Goal: Task Accomplishment & Management: Manage account settings

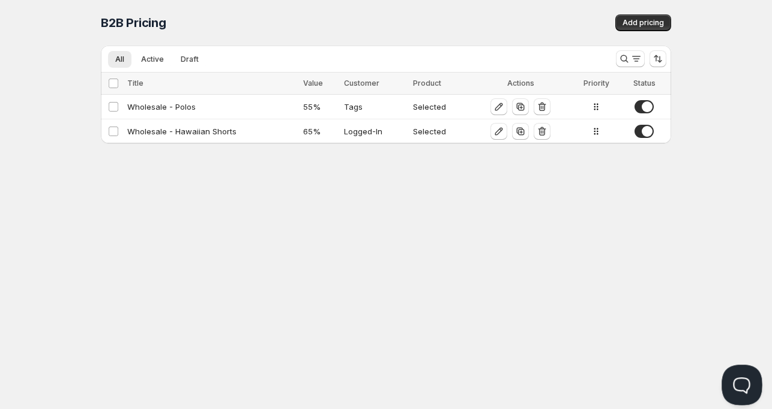
click at [740, 381] on button "Open Beacon popover" at bounding box center [739, 383] width 36 height 36
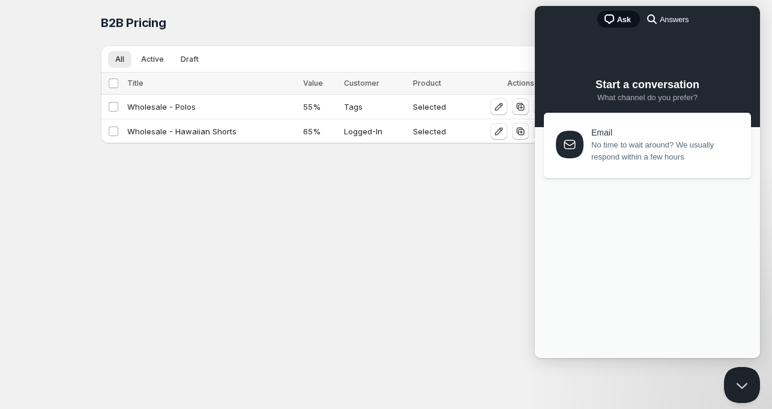
click at [628, 157] on span "No time to wait around? We usually respond within a few hours" at bounding box center [664, 151] width 146 height 24
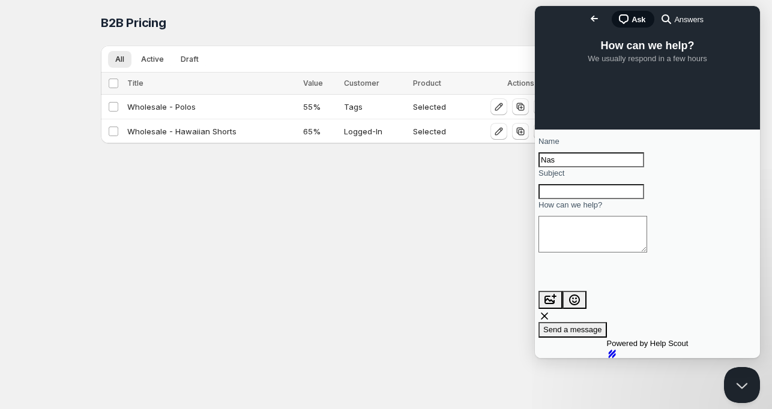
click at [629, 52] on span "How can we help?" at bounding box center [647, 46] width 94 height 12
click at [587, 19] on span "Go back" at bounding box center [594, 18] width 14 height 14
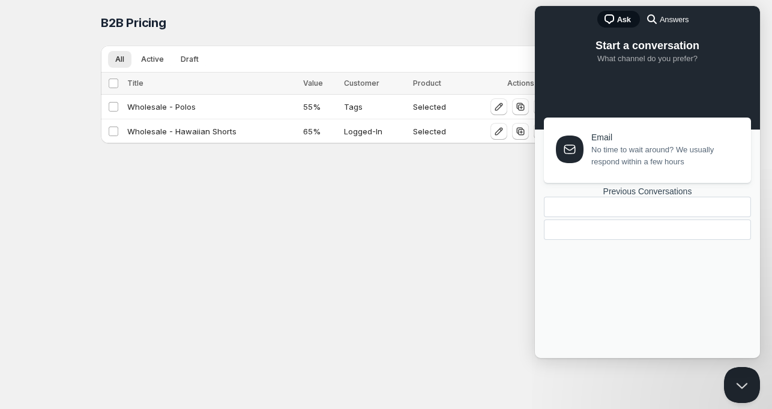
click at [430, 280] on div "Home Pricing Price lists Checkout Forms Submissions Settings Features Plans B2B…" at bounding box center [386, 204] width 772 height 409
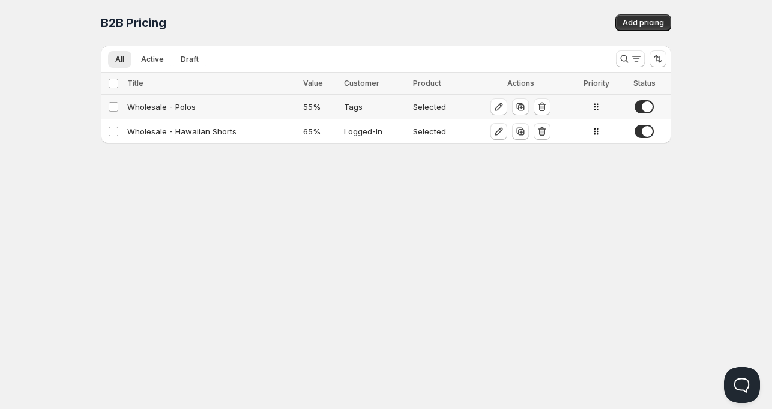
click at [172, 109] on div "Wholesale - Polos" at bounding box center [211, 107] width 169 height 12
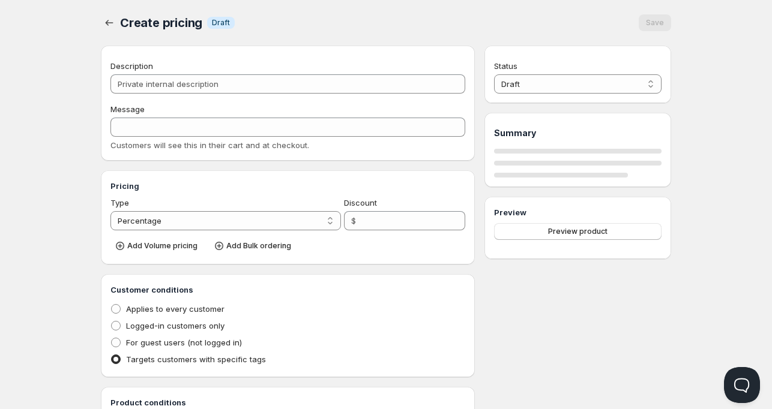
type input "Wholesale - Polos"
type input "WHOLESALE"
type input "55"
radio input "true"
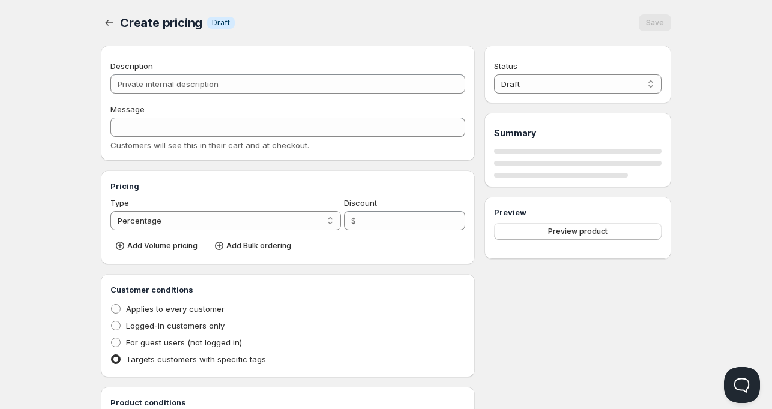
checkbox input "true"
select select "1"
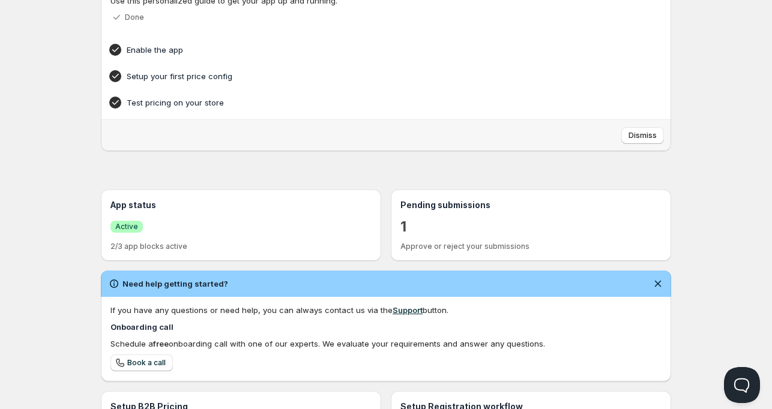
scroll to position [278, 0]
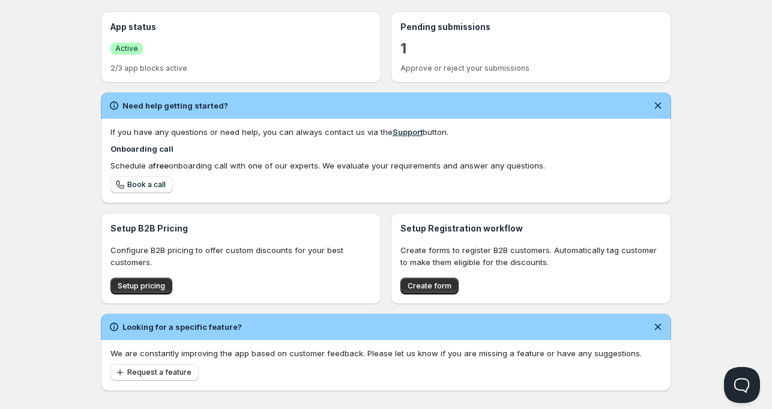
scroll to position [278, 0]
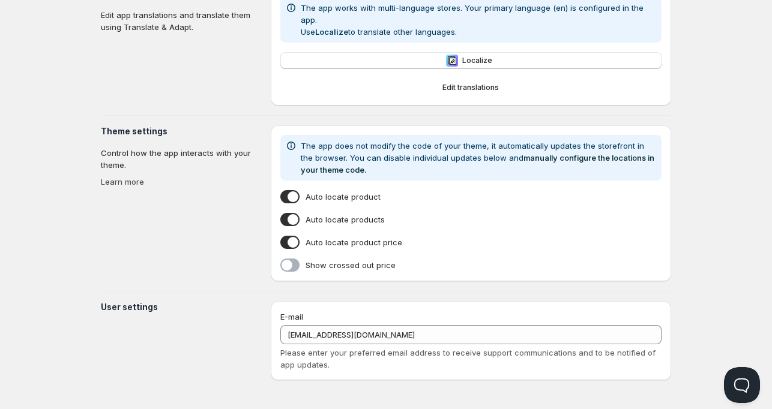
type input "Dawn"
